Goal: Register for event/course

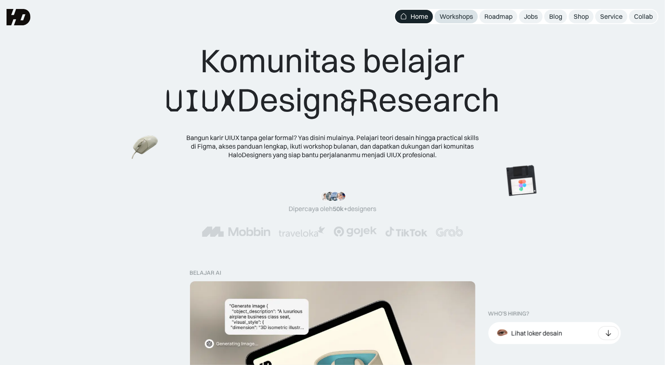
click at [476, 14] on link "Workshops" at bounding box center [456, 16] width 43 height 13
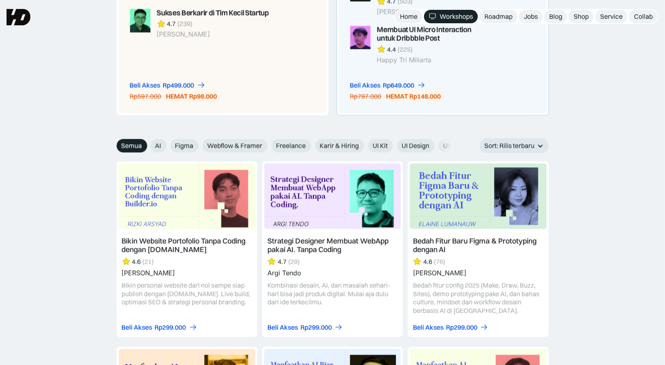
scroll to position [820, 0]
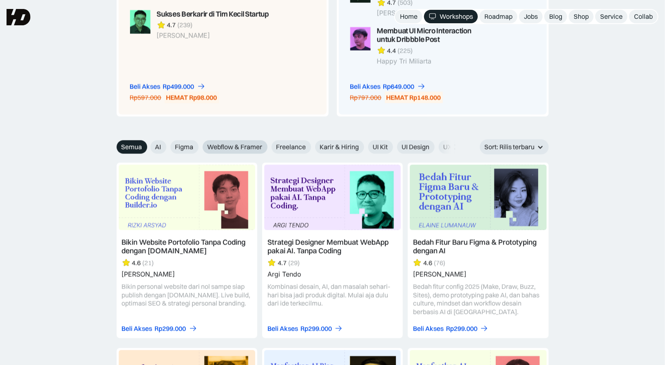
click at [239, 142] on span "Webflow & Framer" at bounding box center [235, 146] width 55 height 9
click at [200, 141] on input "Webflow & Framer" at bounding box center [196, 143] width 5 height 5
radio input "true"
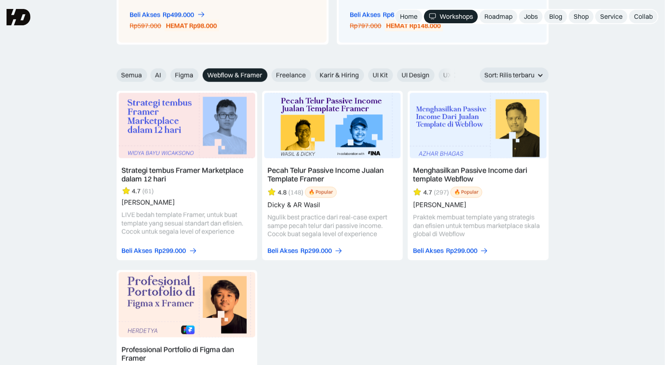
scroll to position [890, 0]
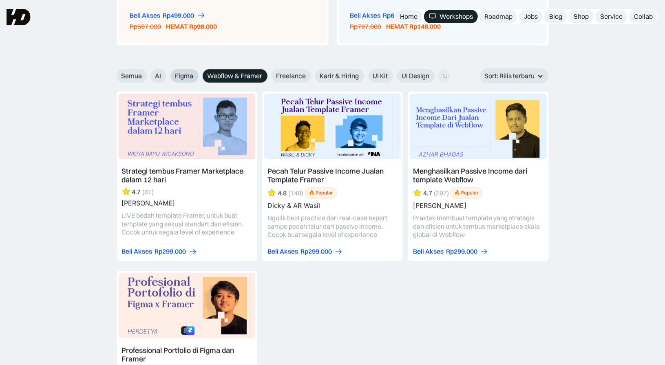
click at [183, 78] on span "Figma" at bounding box center [184, 75] width 18 height 9
click at [168, 75] on input "Figma" at bounding box center [164, 72] width 5 height 5
radio input "true"
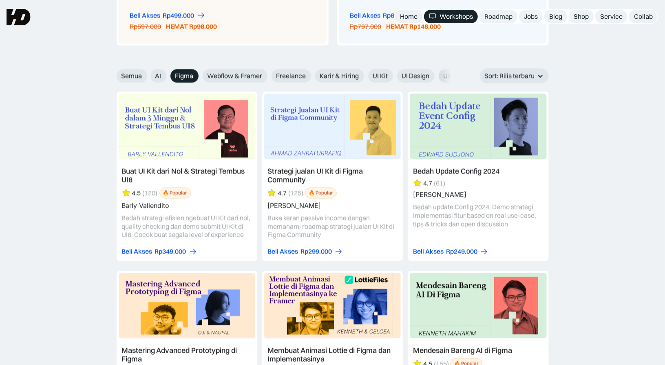
click at [452, 75] on span "UX Design" at bounding box center [459, 75] width 30 height 9
click at [436, 75] on input "UX Design" at bounding box center [433, 72] width 5 height 5
radio input "true"
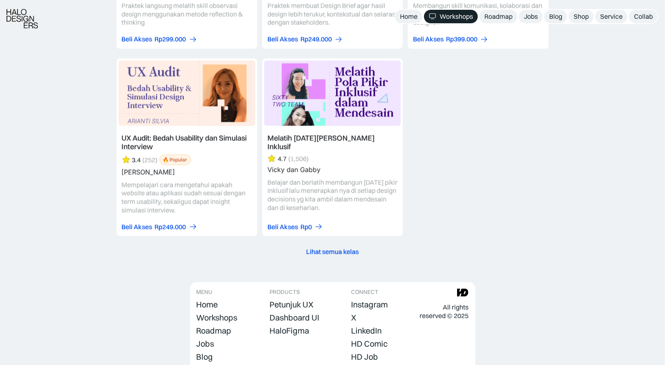
scroll to position [1100, 0]
click at [345, 247] on div "Lihat semua kelas" at bounding box center [332, 251] width 53 height 9
click at [343, 251] on div "Lihat semua kelas" at bounding box center [332, 251] width 53 height 9
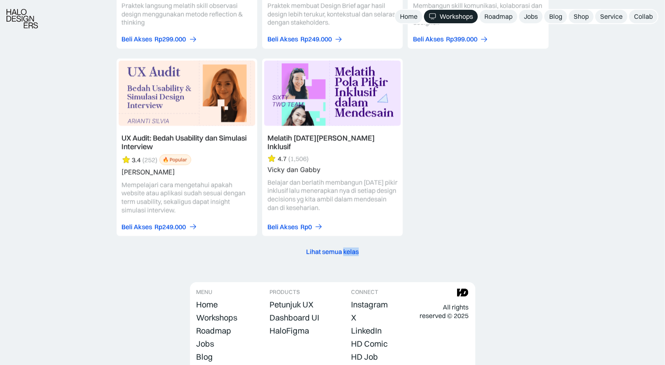
click at [343, 251] on div "Lihat semua kelas" at bounding box center [332, 251] width 53 height 9
click at [328, 250] on div "Lihat semua kelas" at bounding box center [332, 251] width 53 height 9
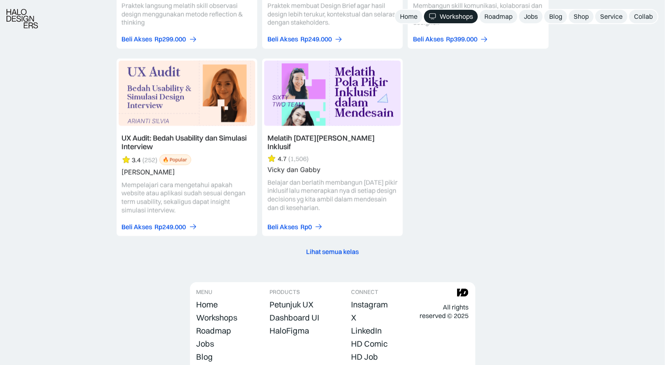
click at [270, 244] on div "UX Design Semua AI Figma Webflow & Framer Freelance Karir & Hiring UI Kit UI De…" at bounding box center [333, 59] width 432 height 400
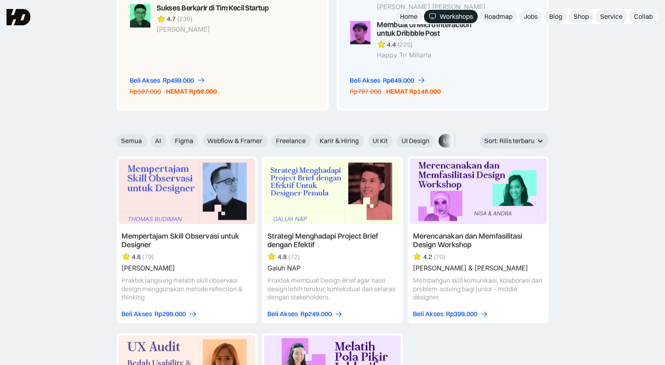
scroll to position [820, 0]
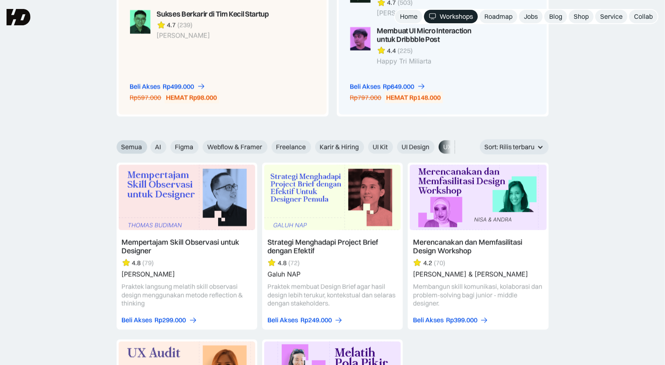
click at [135, 144] on span "Semua" at bounding box center [132, 146] width 21 height 9
click at [114, 144] on input "Semua" at bounding box center [110, 143] width 5 height 5
radio input "true"
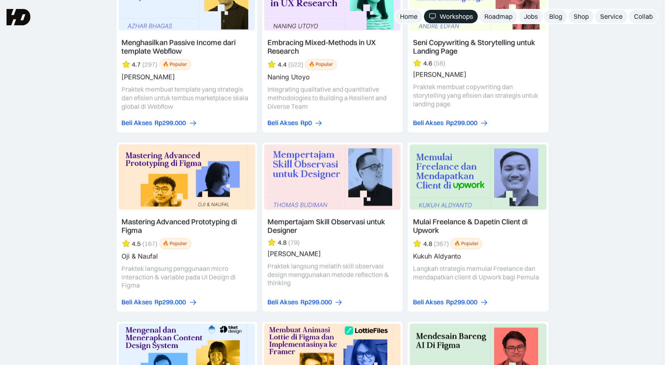
scroll to position [1864, 0]
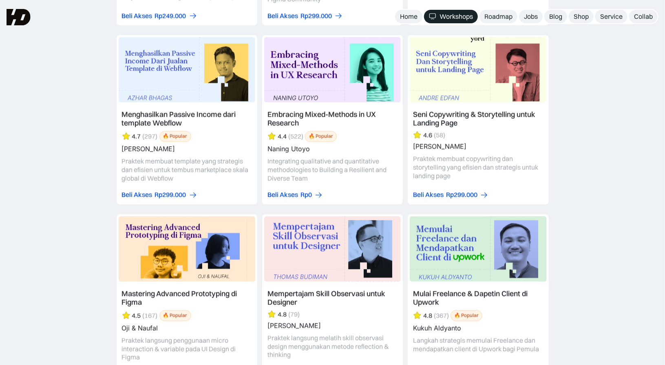
click at [331, 181] on link at bounding box center [332, 119] width 141 height 169
click at [312, 190] on link "Beli Akses Rp0" at bounding box center [294, 194] width 55 height 9
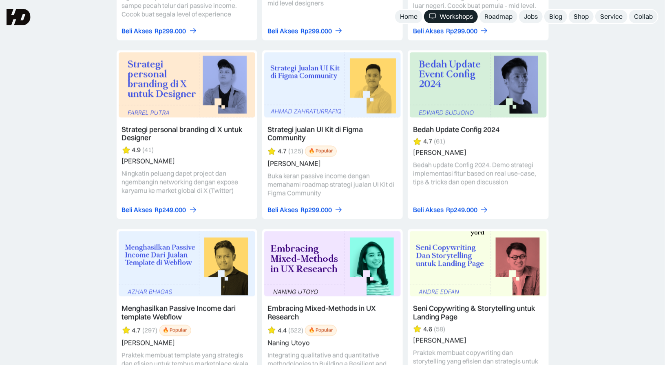
scroll to position [1670, 0]
